Goal: Transaction & Acquisition: Purchase product/service

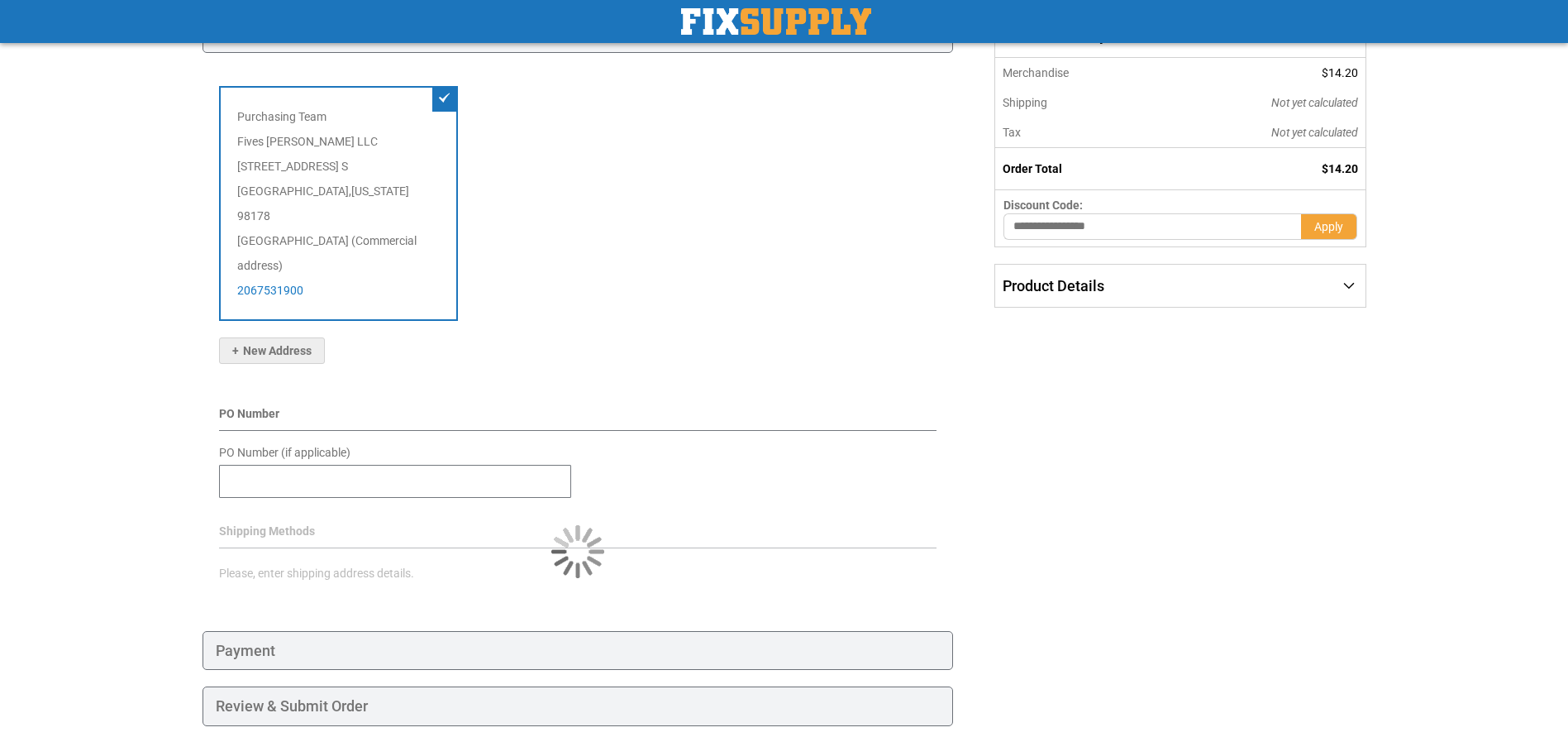
scroll to position [231, 0]
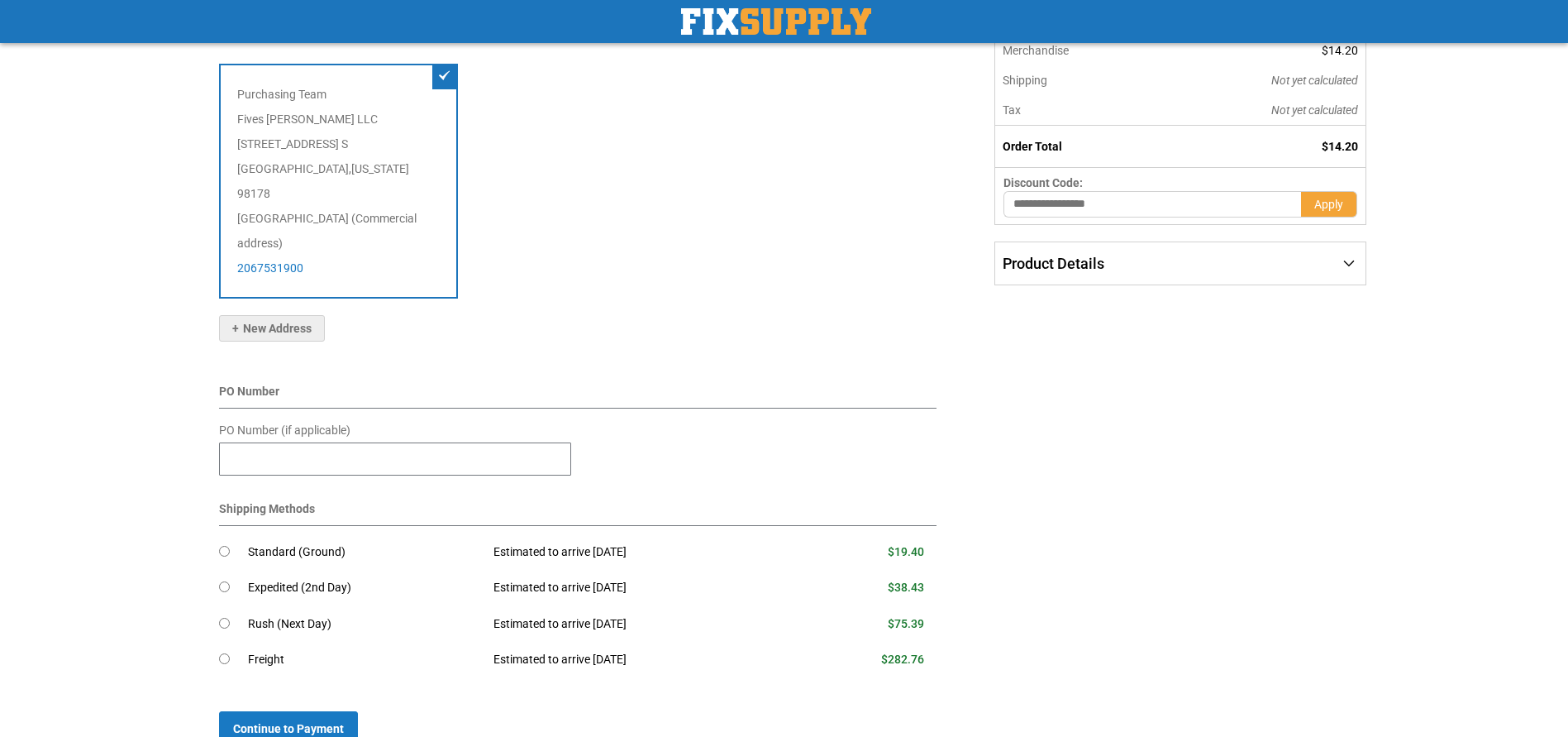
click at [1190, 548] on div "Shipping Payment Review & Submit Order Complete order estimated to ship Tue. Se…" at bounding box center [784, 415] width 1164 height 982
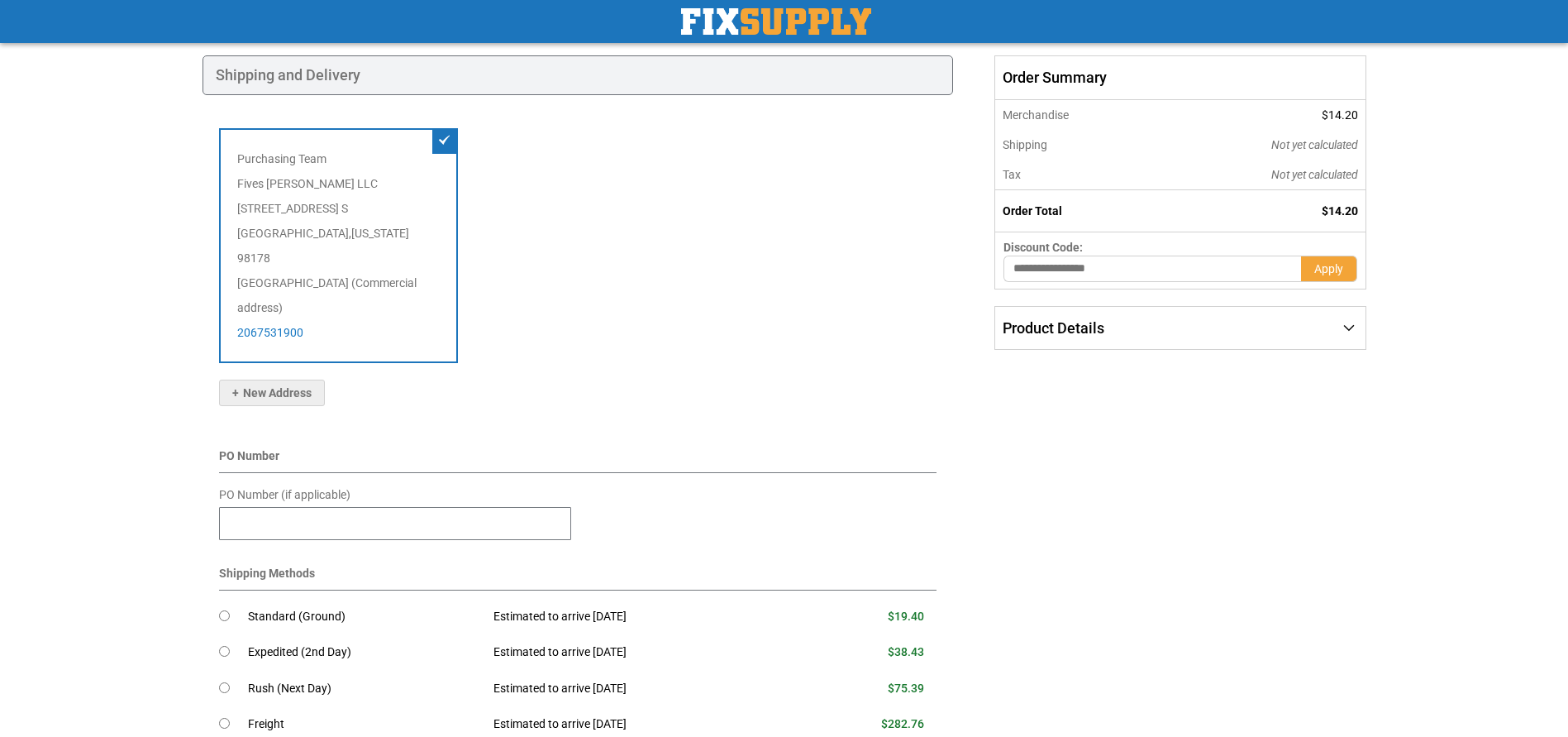
scroll to position [0, 0]
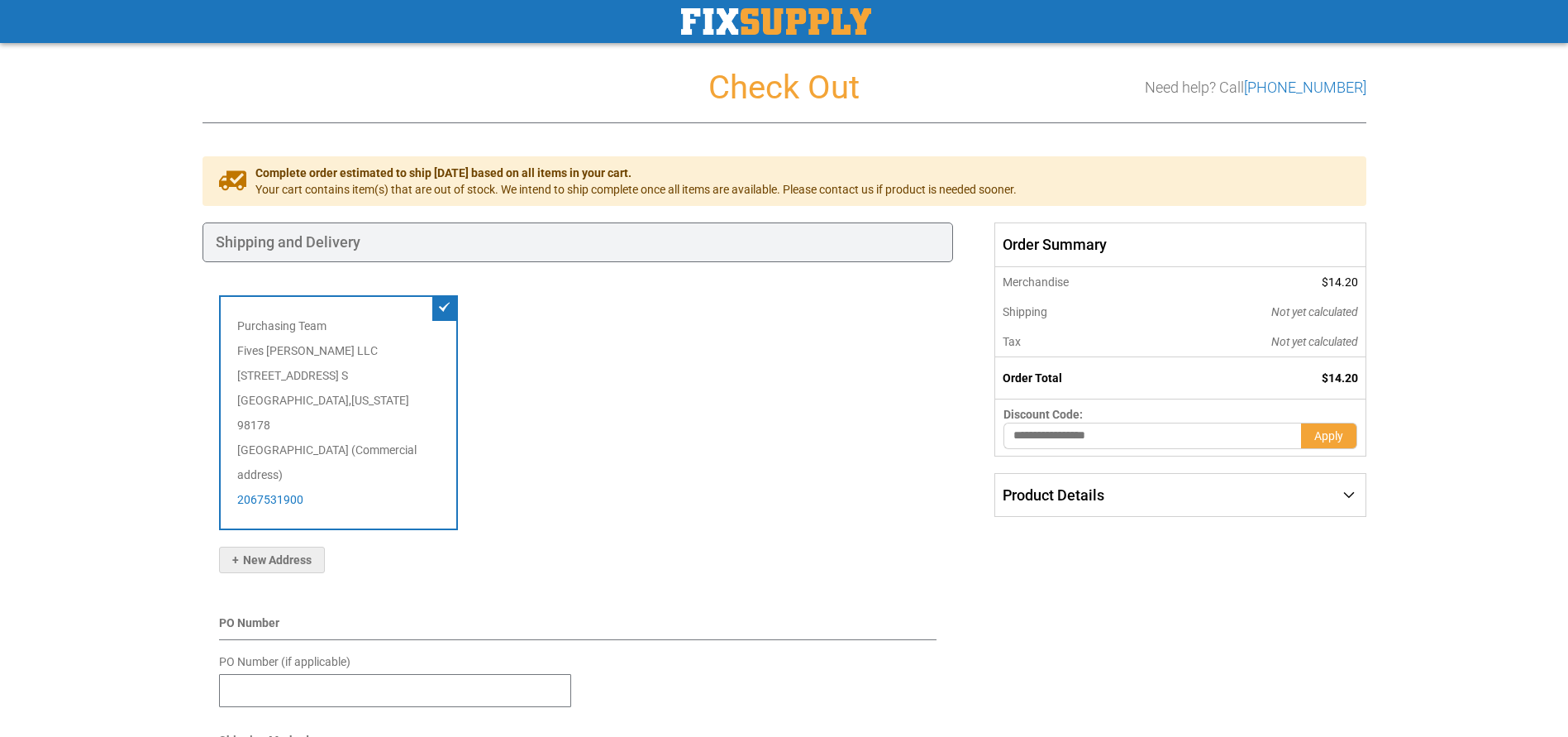
click at [812, 23] on img "store logo" at bounding box center [776, 21] width 190 height 27
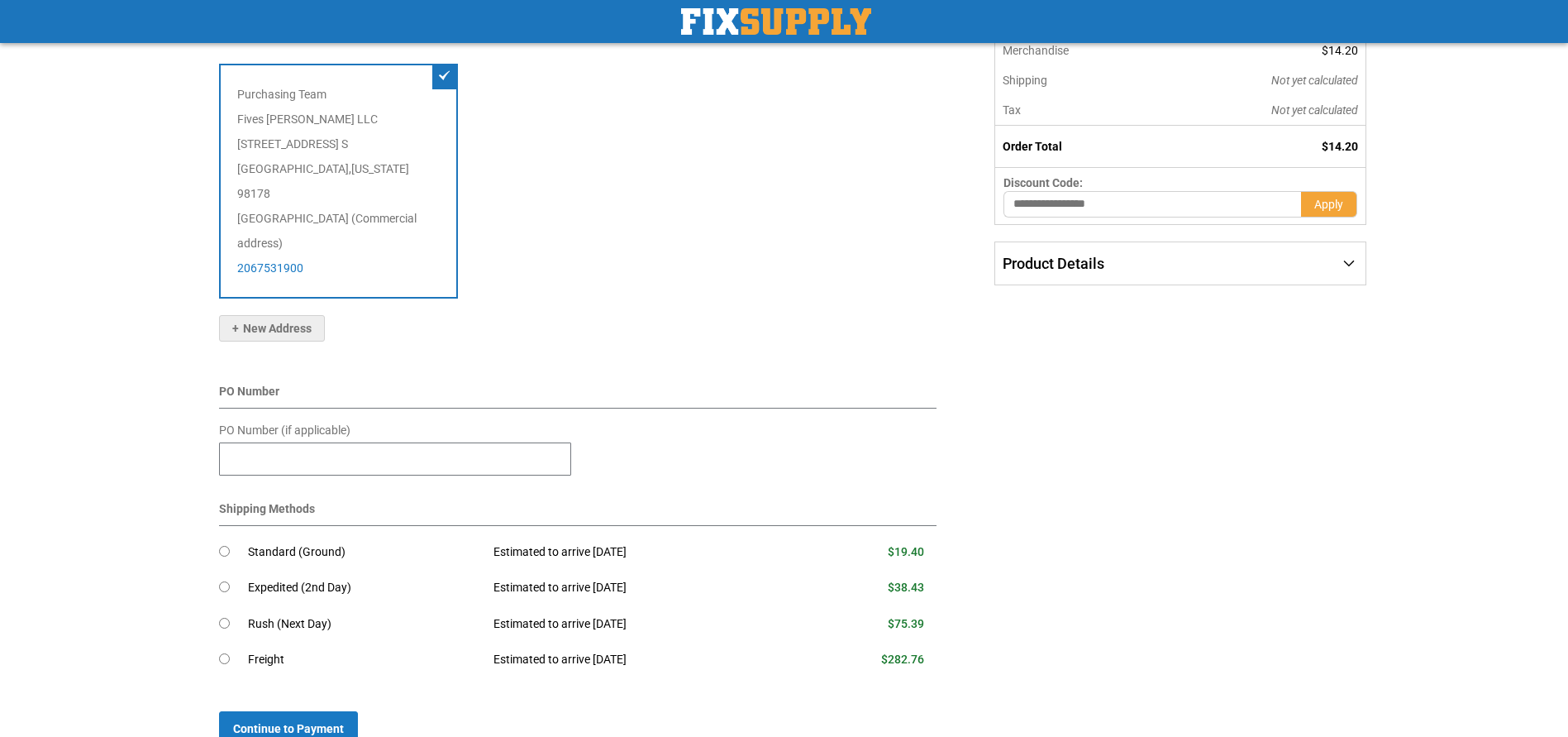
scroll to position [314, 0]
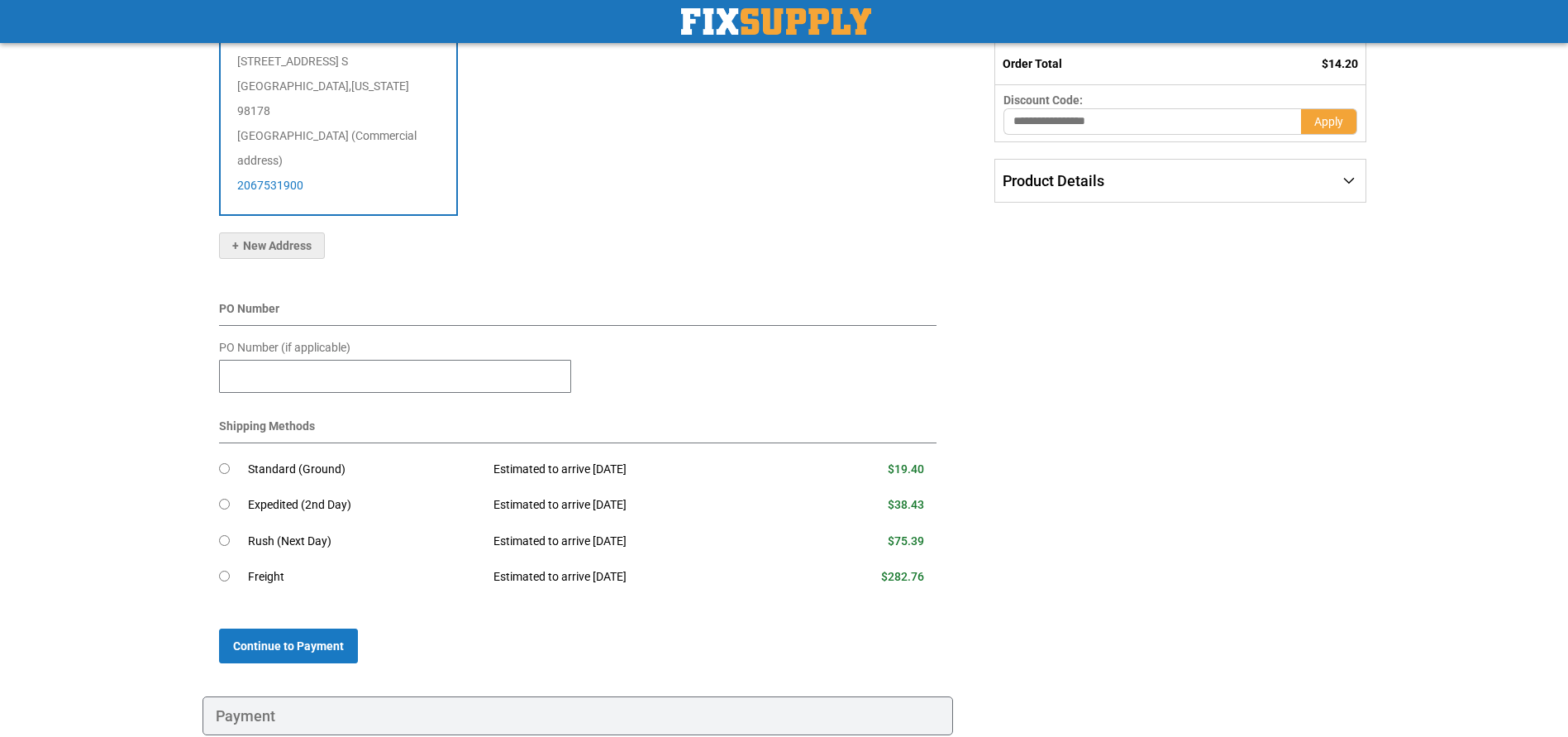
drag, startPoint x: 1121, startPoint y: 460, endPoint x: 1101, endPoint y: 455, distance: 20.6
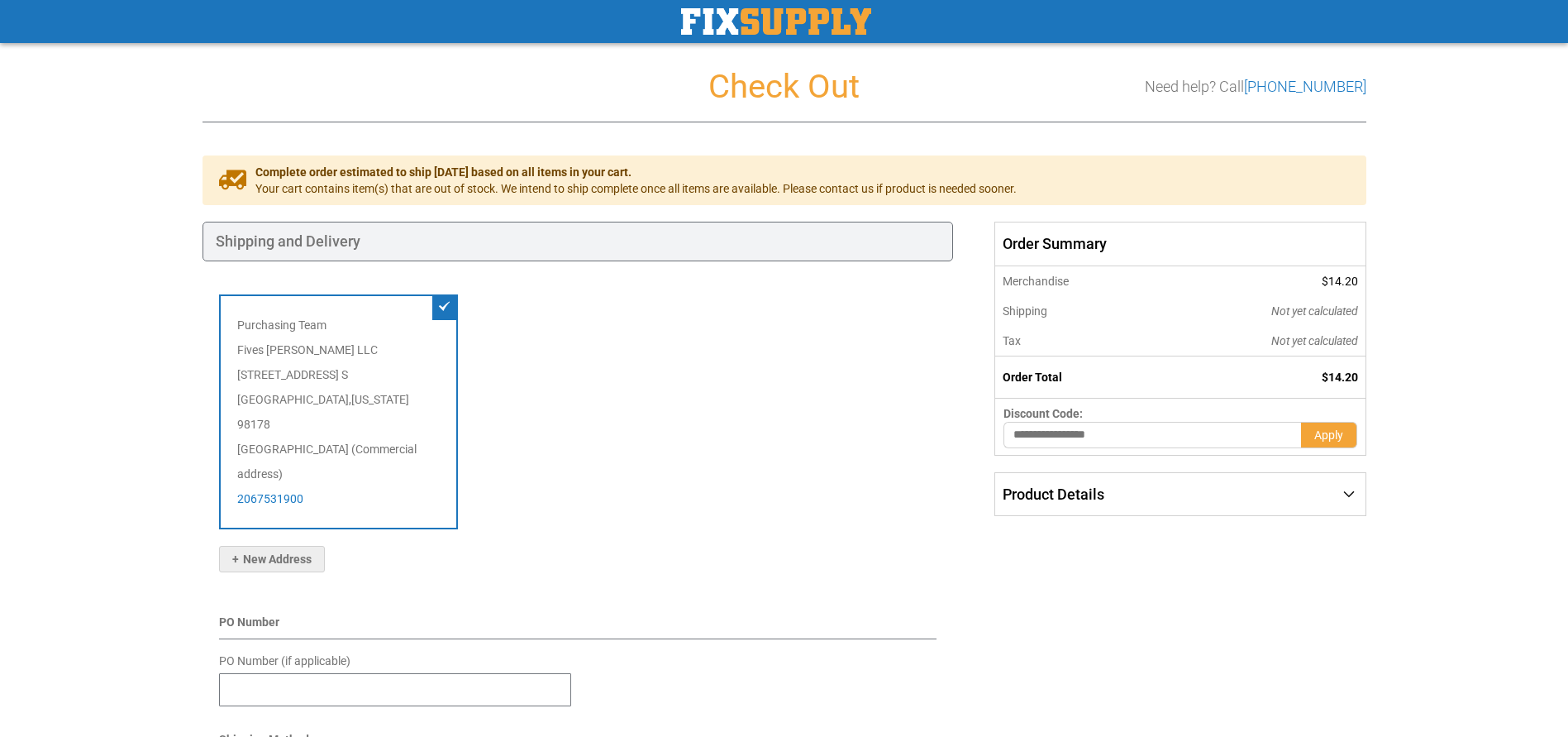
scroll to position [0, 0]
click at [815, 13] on img "store logo" at bounding box center [776, 21] width 190 height 27
